Goal: Check status: Check status

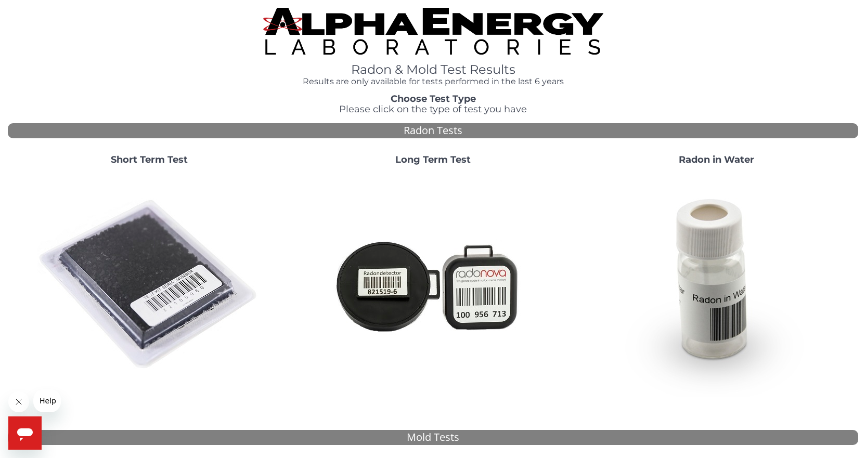
click at [139, 290] on img at bounding box center [149, 285] width 224 height 224
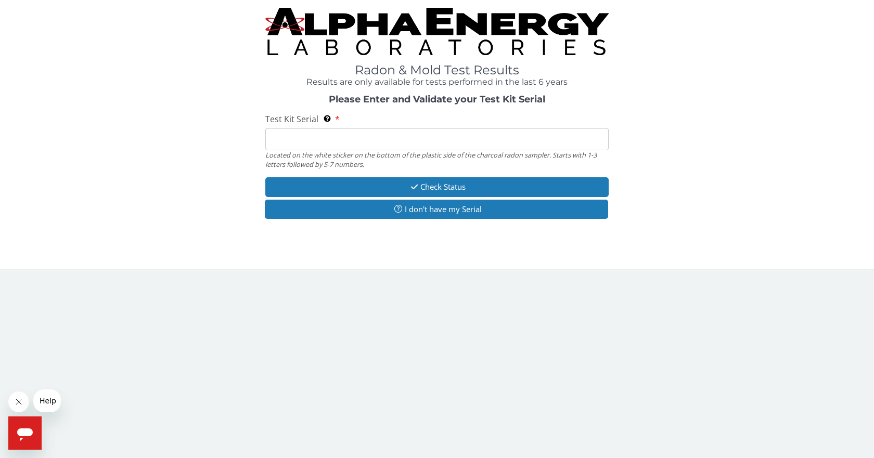
click at [281, 139] on input "Test Kit Serial Located on the white sticker on the bottom of the plastic side …" at bounding box center [436, 139] width 343 height 22
type input "FE489029"
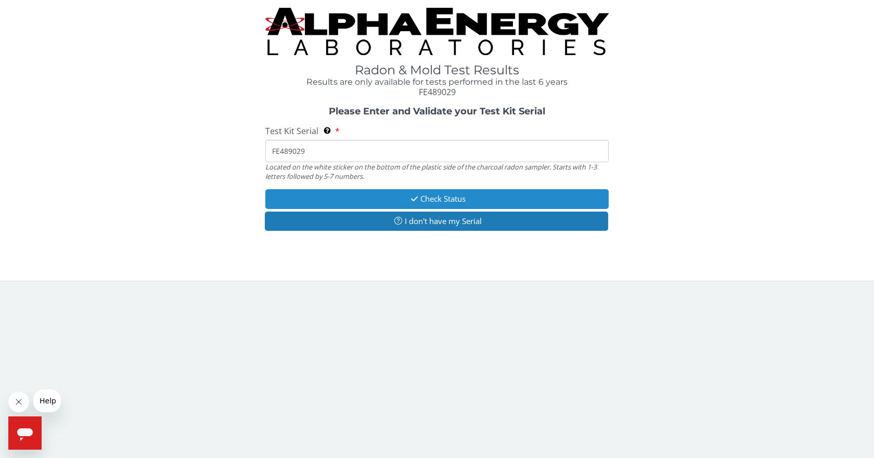
click at [377, 197] on button "Check Status" at bounding box center [436, 198] width 343 height 19
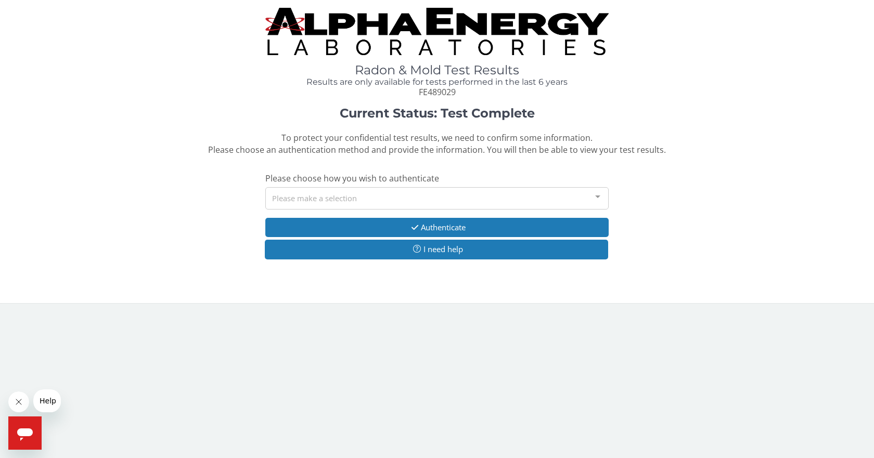
click at [599, 200] on div at bounding box center [597, 198] width 21 height 20
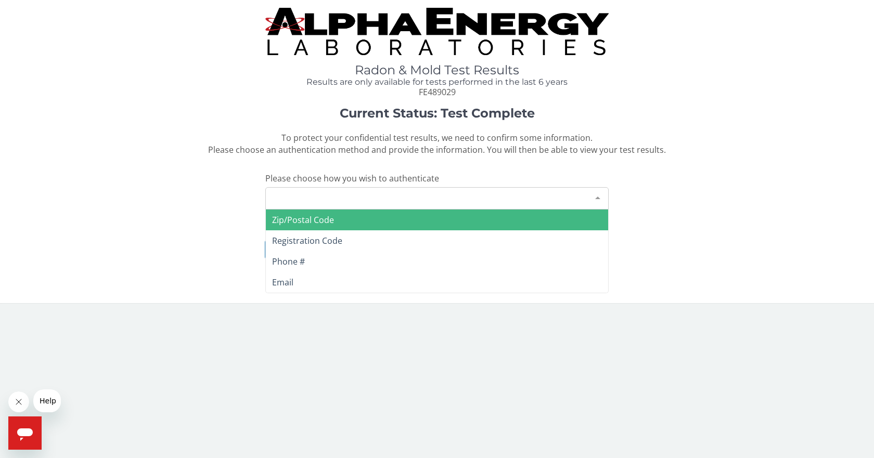
click at [287, 223] on span "Zip/Postal Code" at bounding box center [303, 219] width 62 height 11
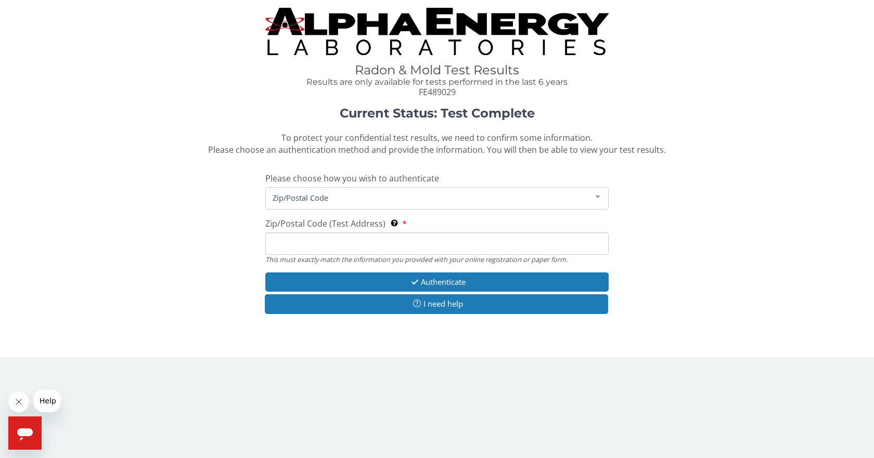
click at [276, 241] on input "Zip/Postal Code (Test Address) This must exactly match the information you prov…" at bounding box center [436, 244] width 343 height 22
drag, startPoint x: 372, startPoint y: 245, endPoint x: 269, endPoint y: 247, distance: 102.5
click at [269, 247] on input "[STREET_ADDRESS][PERSON_NAME][PERSON_NAME]" at bounding box center [436, 244] width 343 height 22
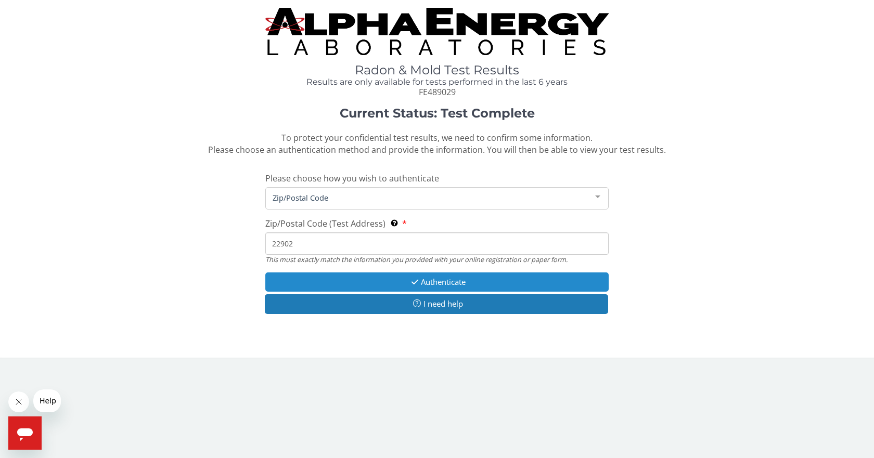
type input "22902"
click at [409, 281] on icon "button" at bounding box center [415, 282] width 12 height 8
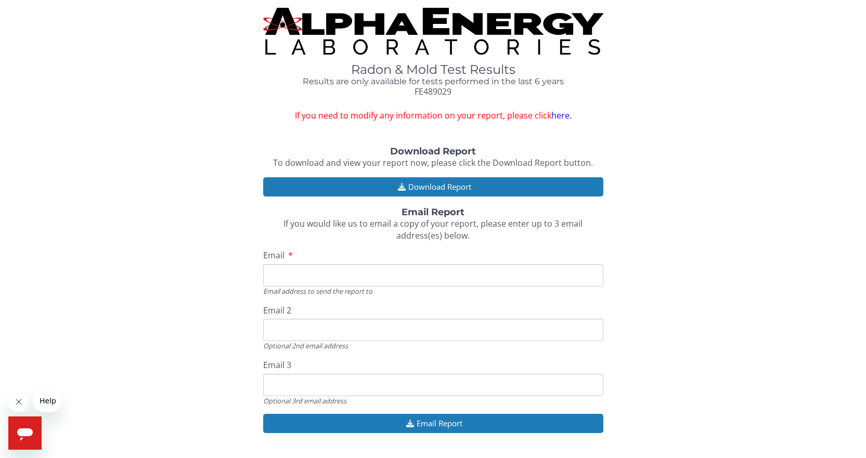
click at [279, 278] on input "Email" at bounding box center [433, 275] width 340 height 22
type input "[PERSON_NAME][EMAIL_ADDRESS][DOMAIN_NAME]"
drag, startPoint x: 338, startPoint y: 277, endPoint x: 243, endPoint y: 278, distance: 94.7
click at [243, 278] on div "Download Report To download and view your report now, please click the Download…" at bounding box center [433, 296] width 850 height 298
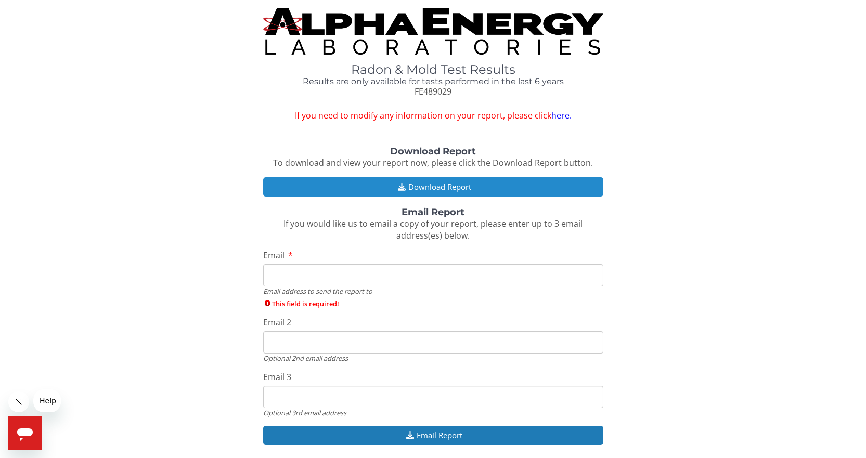
click at [418, 184] on button "Download Report" at bounding box center [433, 186] width 340 height 19
